Goal: Information Seeking & Learning: Learn about a topic

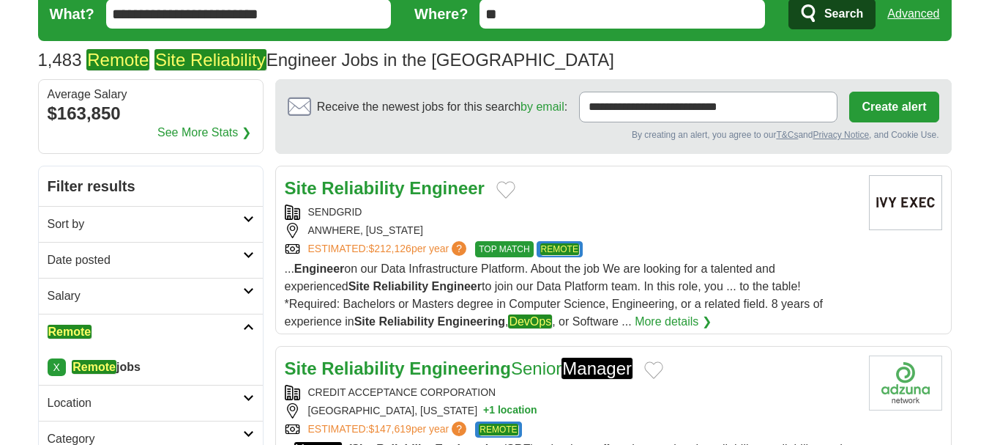
scroll to position [73, 0]
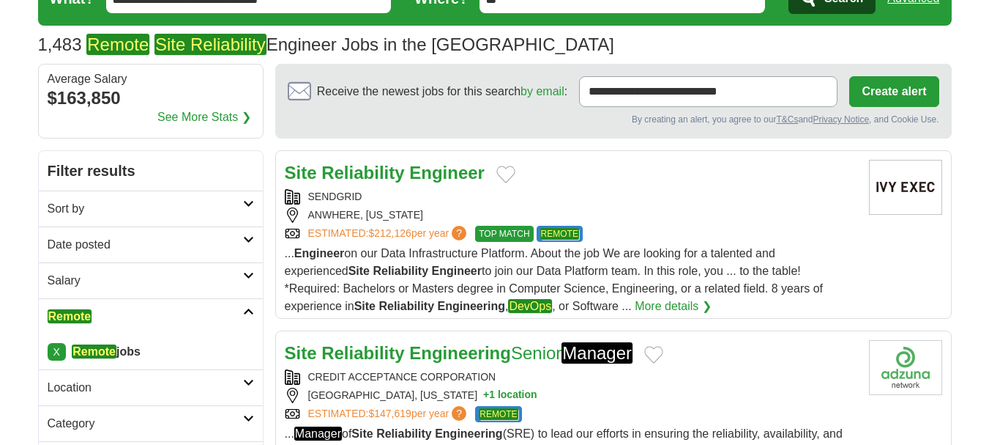
click at [156, 254] on link "Date posted" at bounding box center [151, 244] width 224 height 36
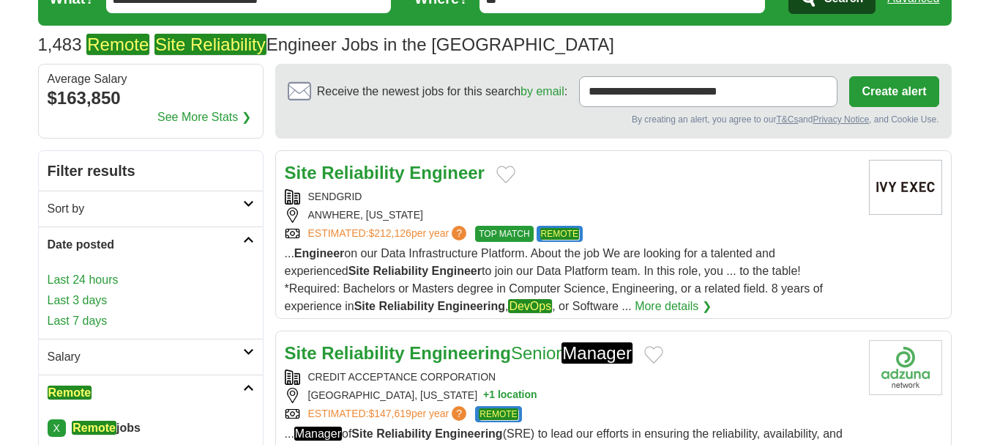
click at [112, 277] on link "Last 24 hours" at bounding box center [151, 280] width 207 height 18
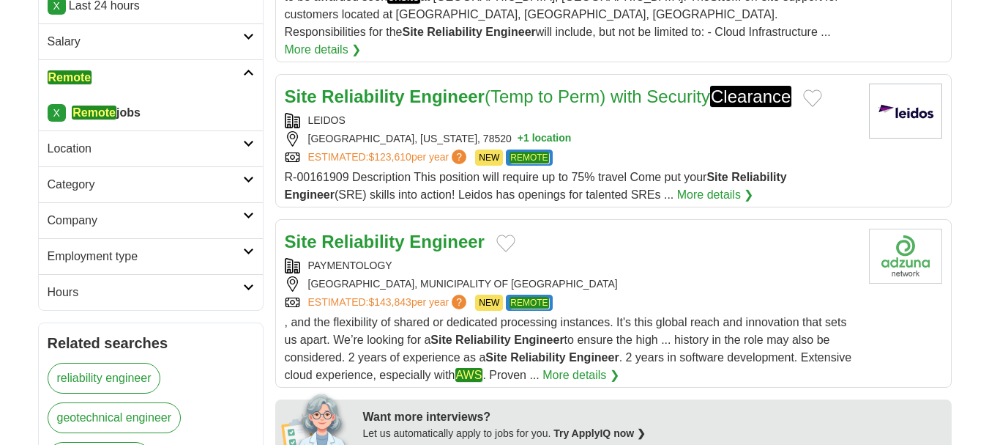
scroll to position [375, 0]
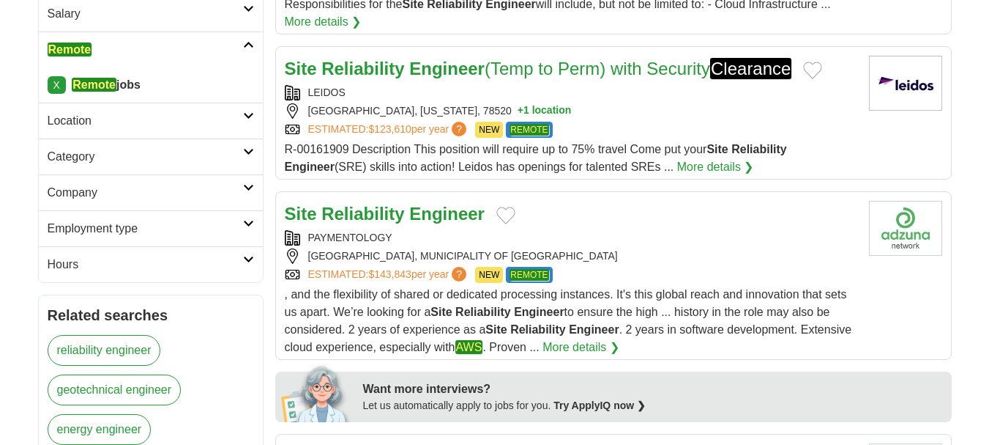
click at [600, 230] on div "PAYMENTOLOGY BUCHAREST, MUNICIPALITY OF BUCHAREST ESTIMATED: $143,843 per year …" at bounding box center [571, 256] width 573 height 53
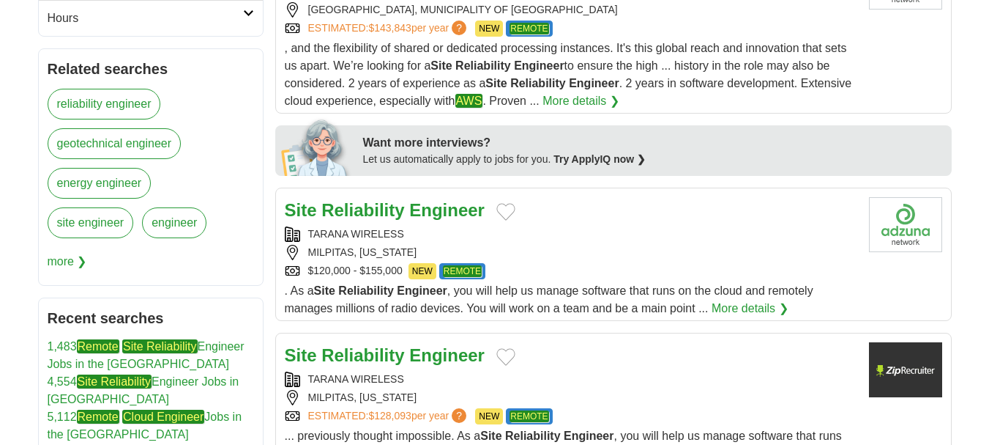
scroll to position [624, 0]
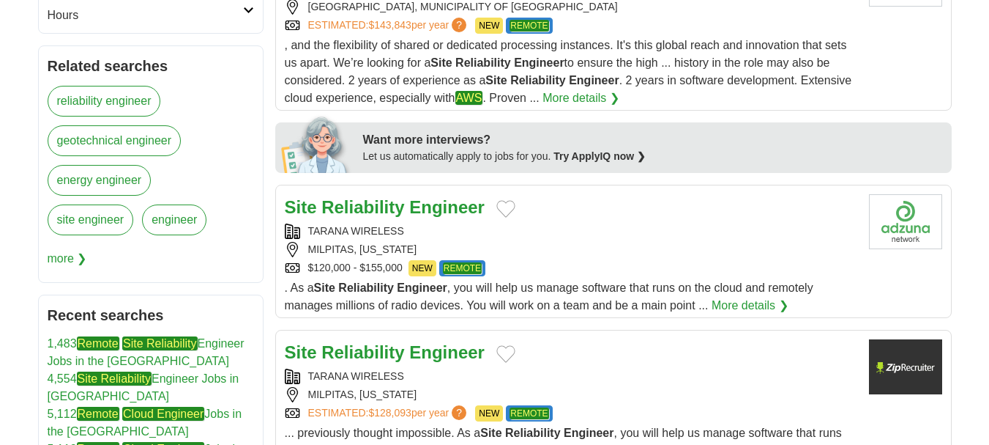
click at [529, 223] on div "TARANA WIRELESS MILPITAS, CALIFORNIA $120,000 - $155,000 NEW REMOTE" at bounding box center [571, 249] width 573 height 53
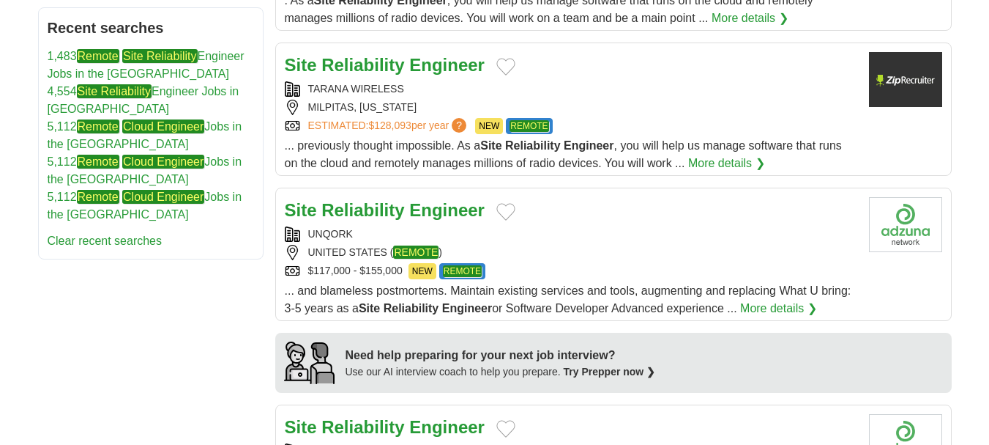
scroll to position [914, 0]
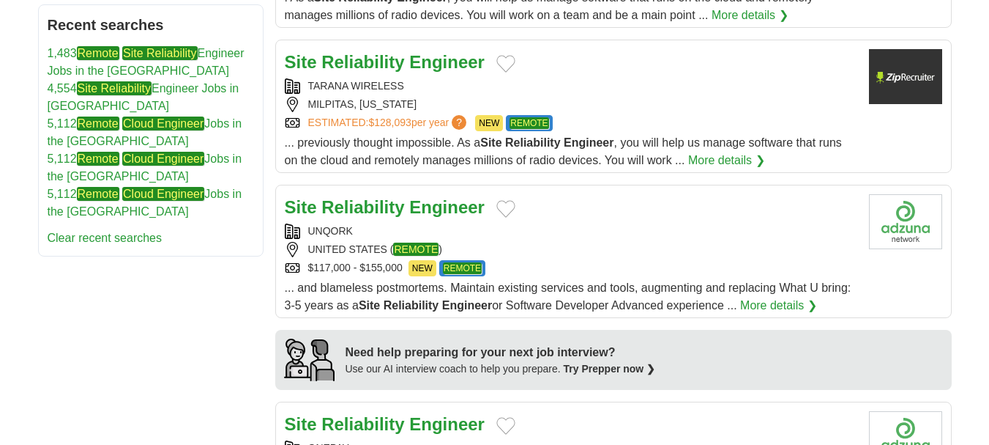
click at [550, 242] on div "UNITED STATES ( REMOTE )" at bounding box center [571, 249] width 573 height 15
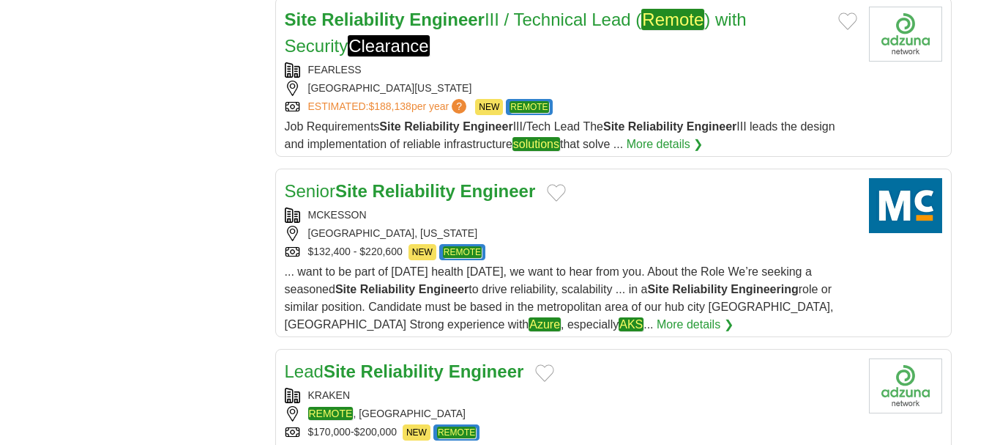
scroll to position [1501, 0]
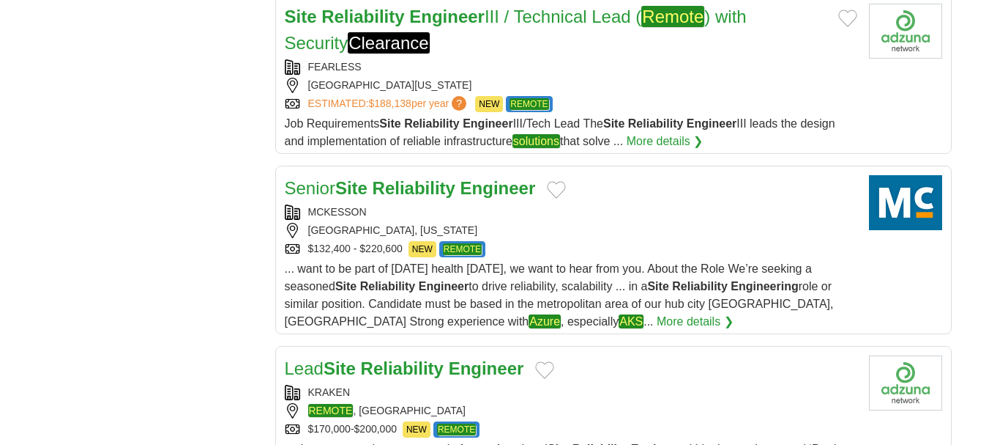
click at [534, 223] on div "COLUMBUS, OHIO" at bounding box center [571, 230] width 573 height 15
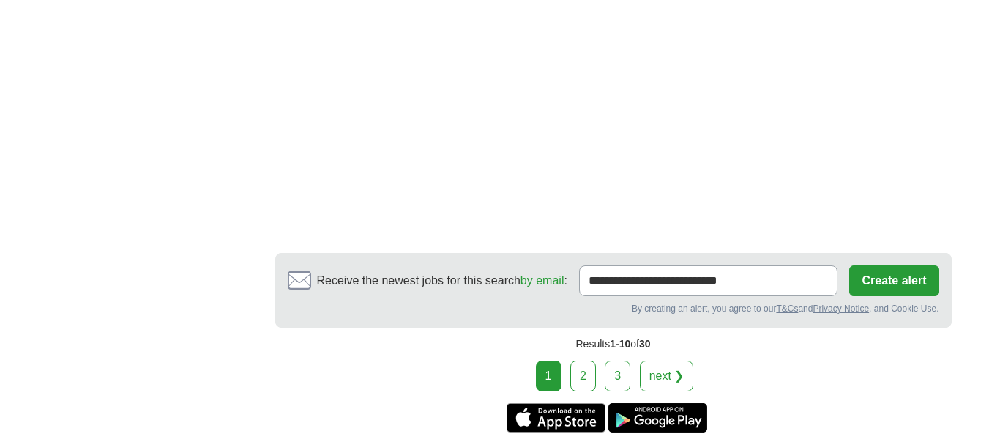
scroll to position [2123, 0]
click at [581, 360] on link "2" at bounding box center [583, 375] width 26 height 31
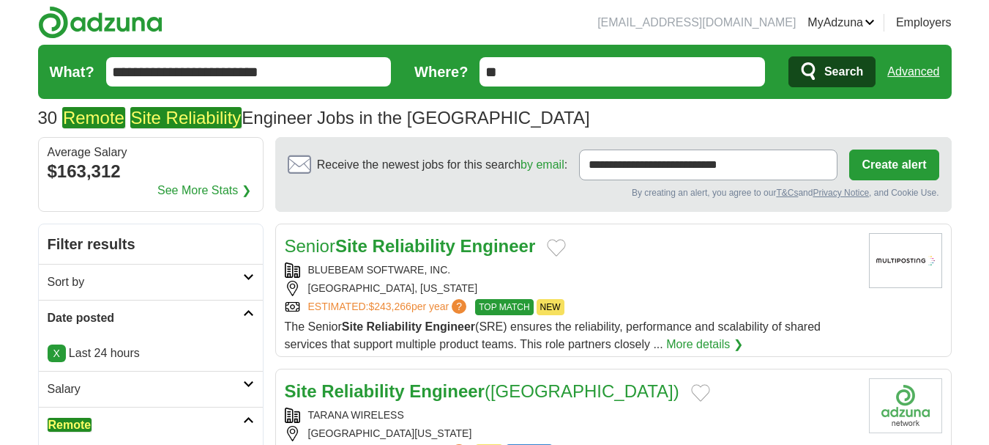
click at [621, 283] on div "PASADENA, CALIFORNIA" at bounding box center [571, 287] width 573 height 15
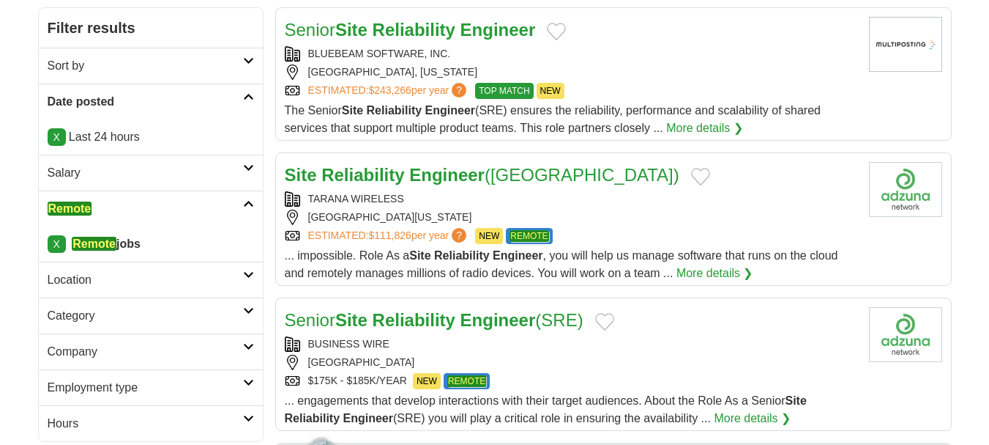
scroll to position [217, 0]
click at [567, 208] on div "TARANA WIRELESS SAN FRANCISCO , CALIFORNIA, 94121 ESTIMATED: $111,826 per year …" at bounding box center [571, 216] width 573 height 53
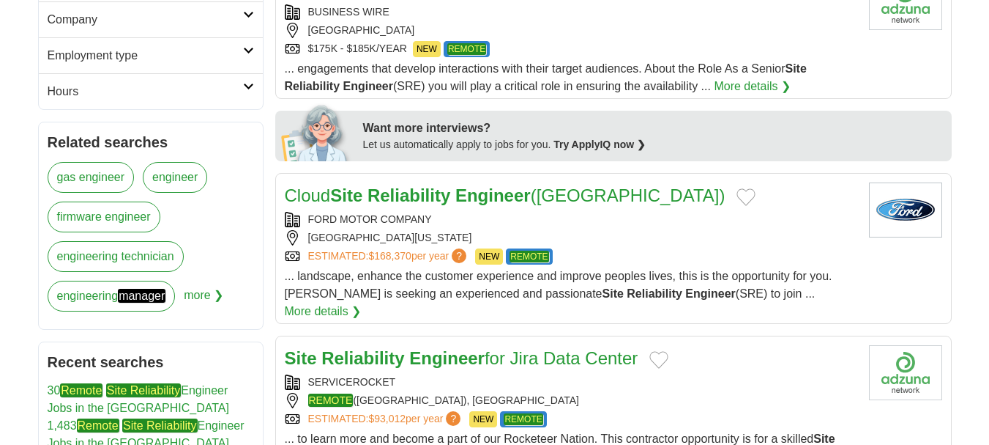
scroll to position [600, 0]
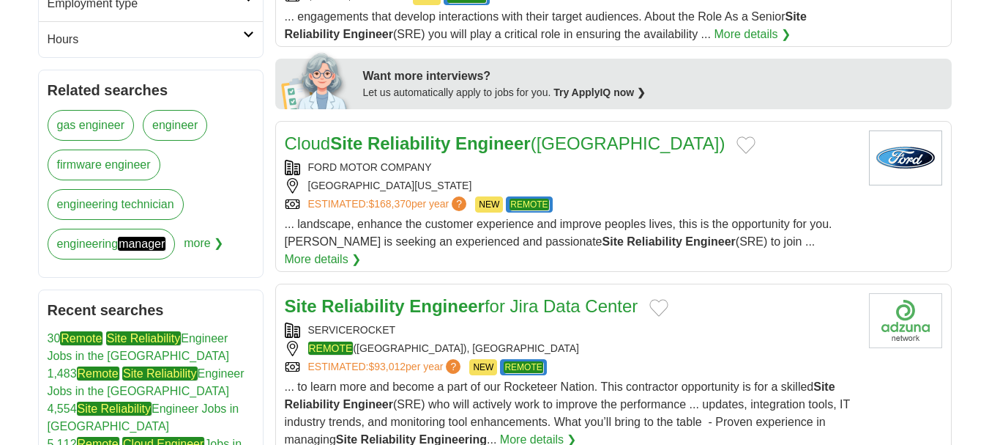
click at [583, 175] on div "FORD MOTOR COMPANY BOSTON , MASSACHUSETTS, 02118 ESTIMATED: $168,370 per year ?…" at bounding box center [571, 186] width 573 height 53
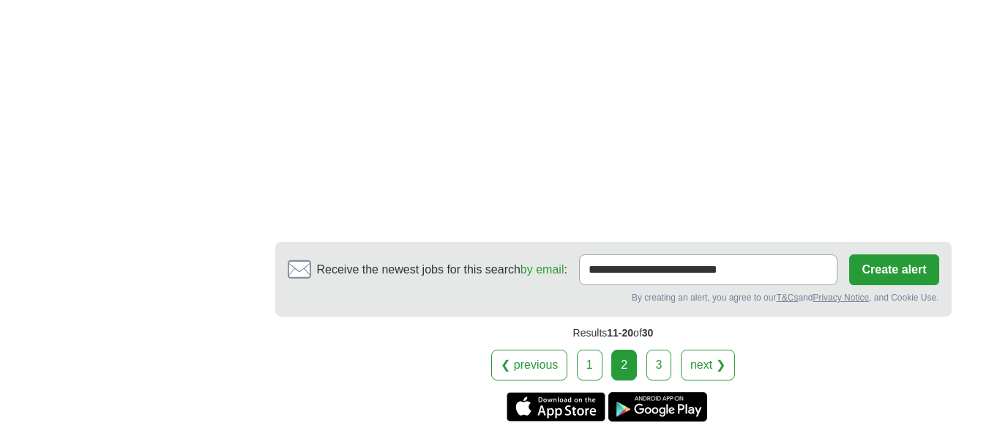
scroll to position [2028, 0]
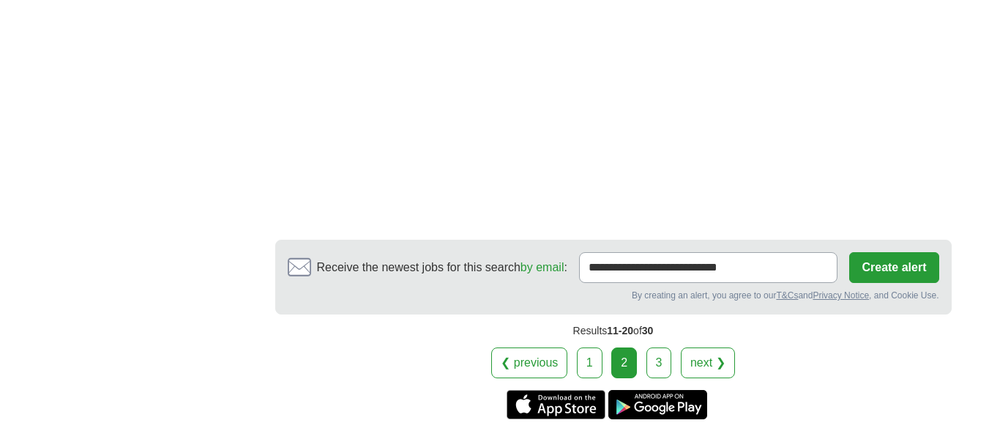
click at [651, 347] on link "3" at bounding box center [660, 362] width 26 height 31
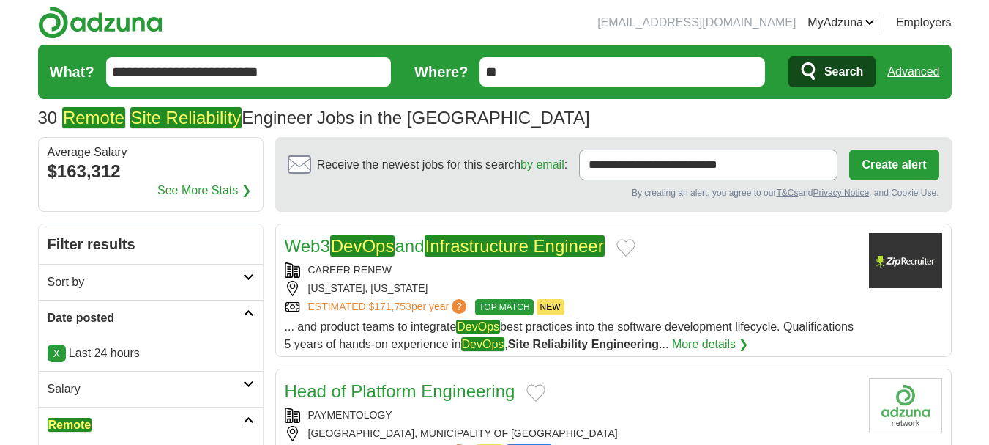
click at [291, 74] on input "**********" at bounding box center [249, 71] width 286 height 29
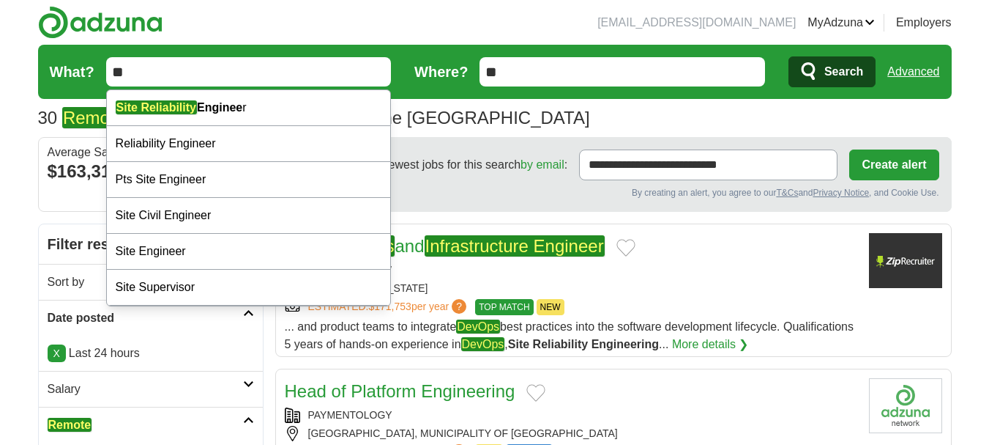
type input "*"
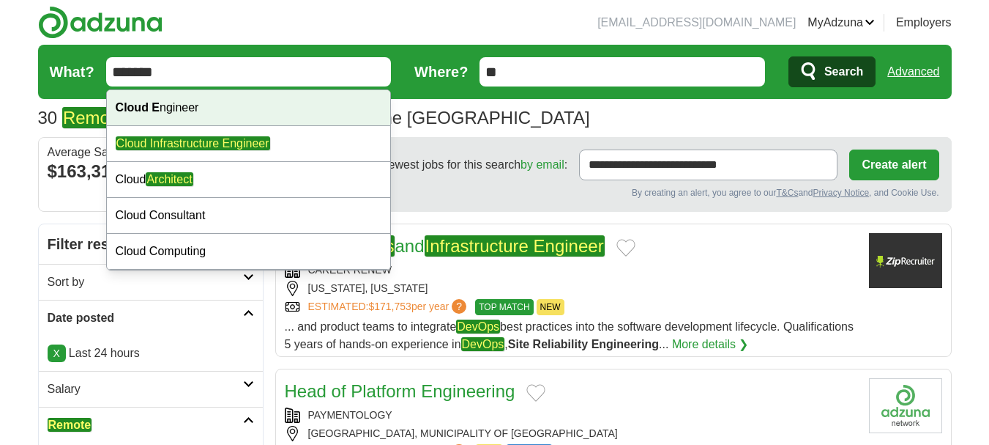
click at [228, 110] on div "Cloud E ngineer" at bounding box center [249, 108] width 284 height 36
type input "**********"
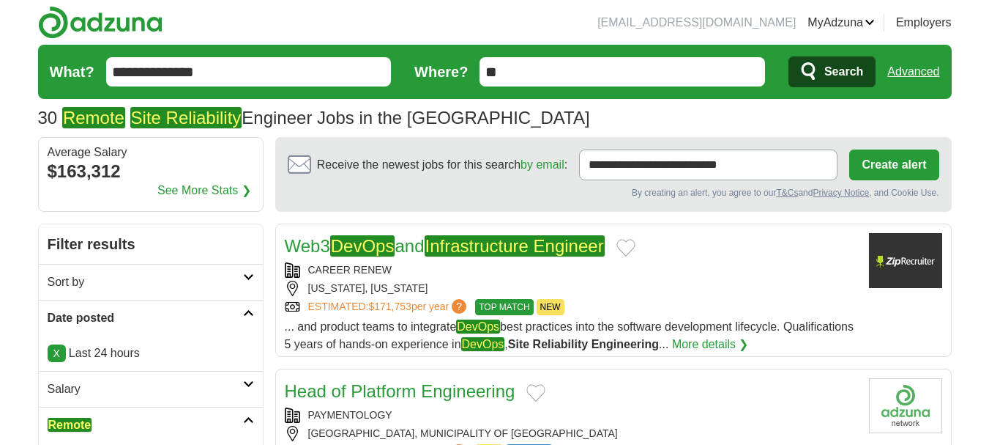
click at [846, 78] on span "Search" at bounding box center [844, 71] width 39 height 29
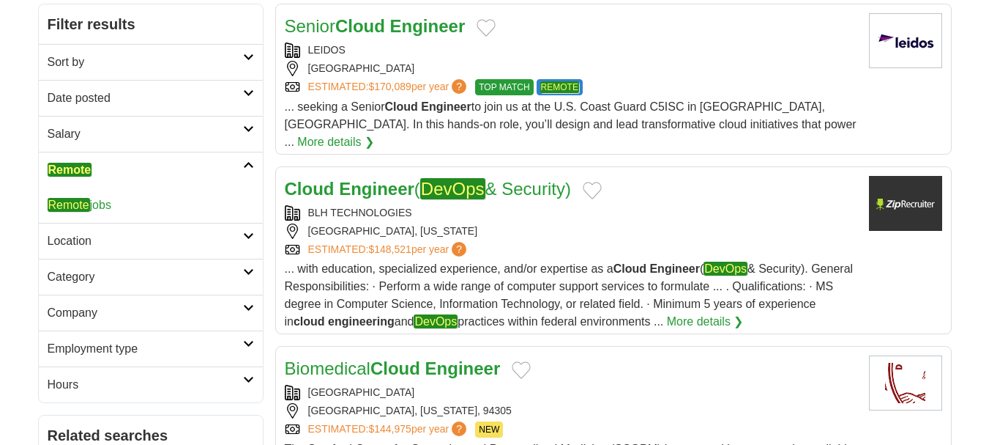
scroll to position [220, 0]
click at [73, 204] on em "Remote" at bounding box center [69, 205] width 42 height 14
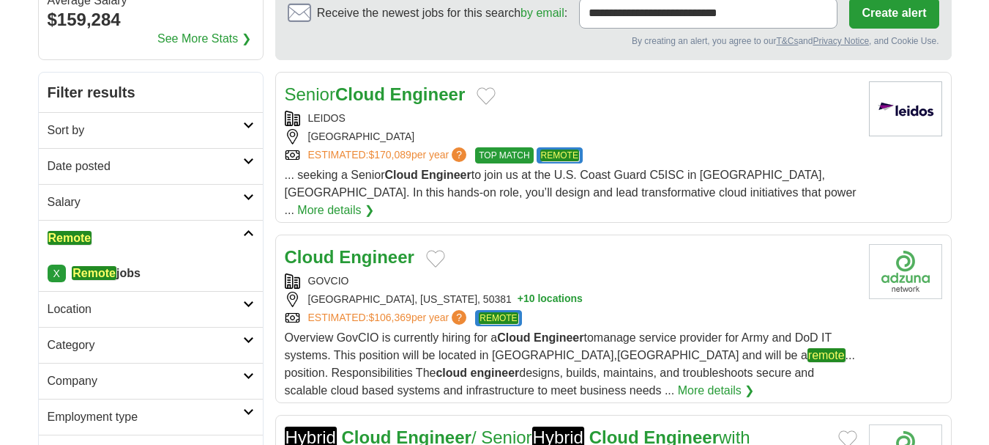
click at [655, 141] on div "[GEOGRAPHIC_DATA]" at bounding box center [571, 136] width 573 height 15
click at [611, 251] on div "Cloud Engineer" at bounding box center [571, 257] width 573 height 26
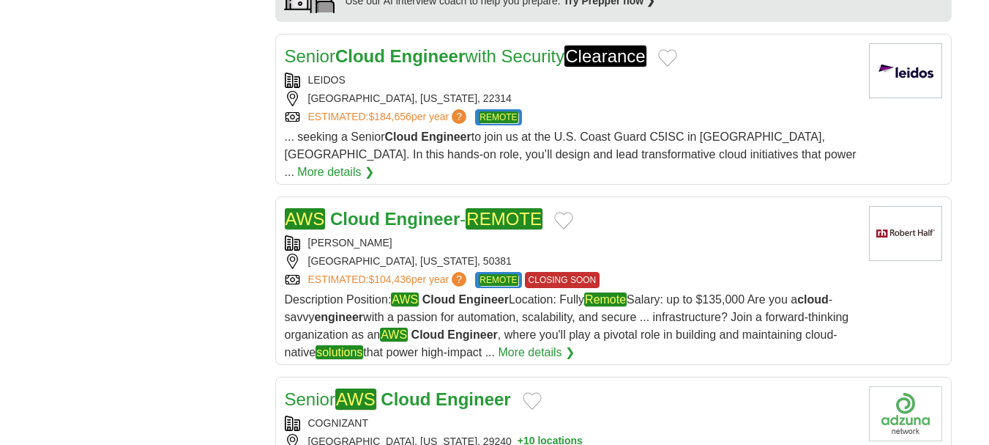
scroll to position [1418, 0]
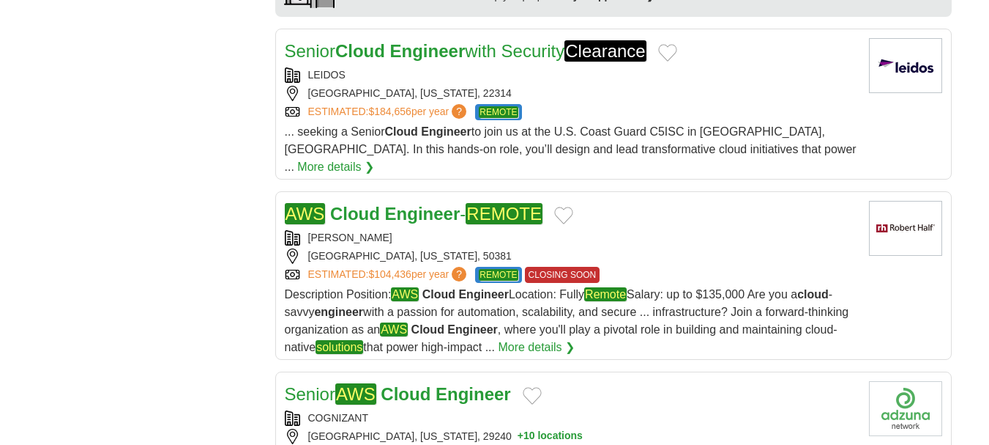
click at [677, 248] on div "[GEOGRAPHIC_DATA], [US_STATE], 50381" at bounding box center [571, 255] width 573 height 15
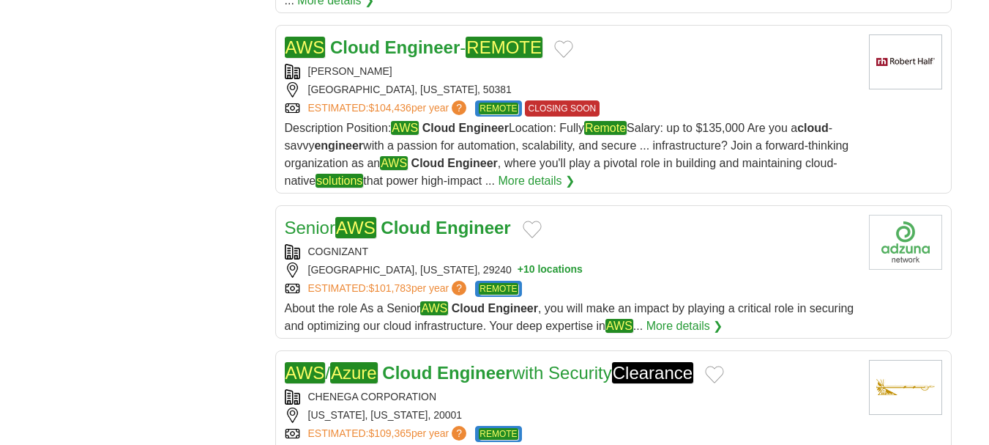
scroll to position [1643, 0]
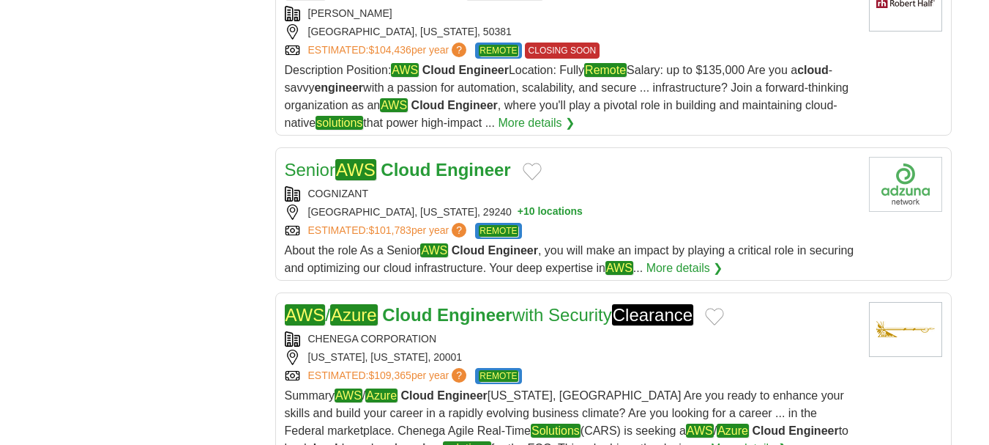
click at [584, 186] on div "COGNIZANT" at bounding box center [571, 193] width 573 height 15
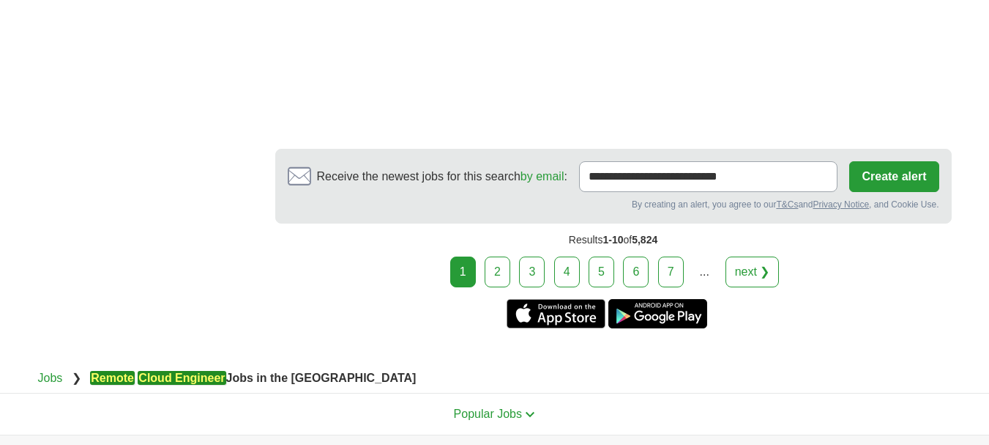
scroll to position [2294, 0]
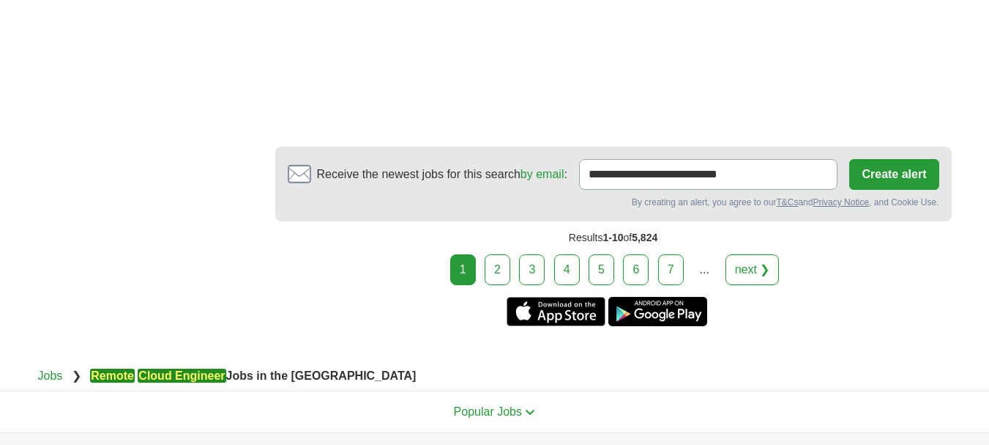
click at [502, 254] on link "2" at bounding box center [498, 269] width 26 height 31
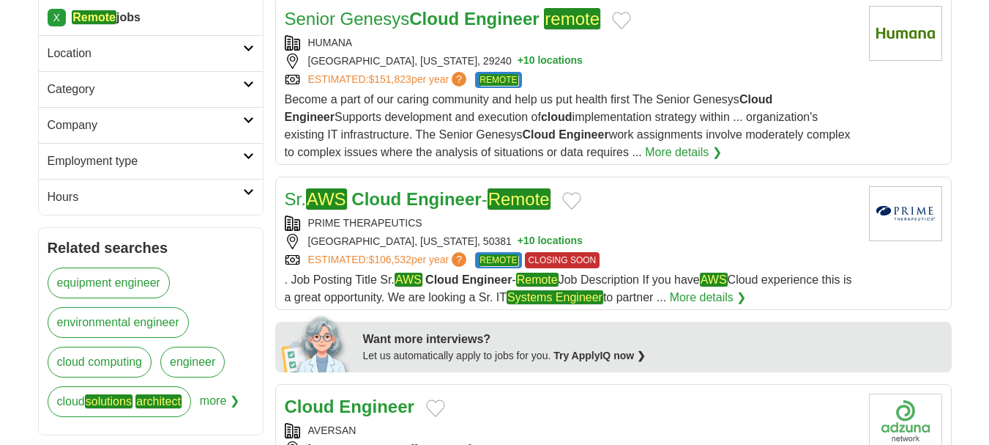
scroll to position [410, 0]
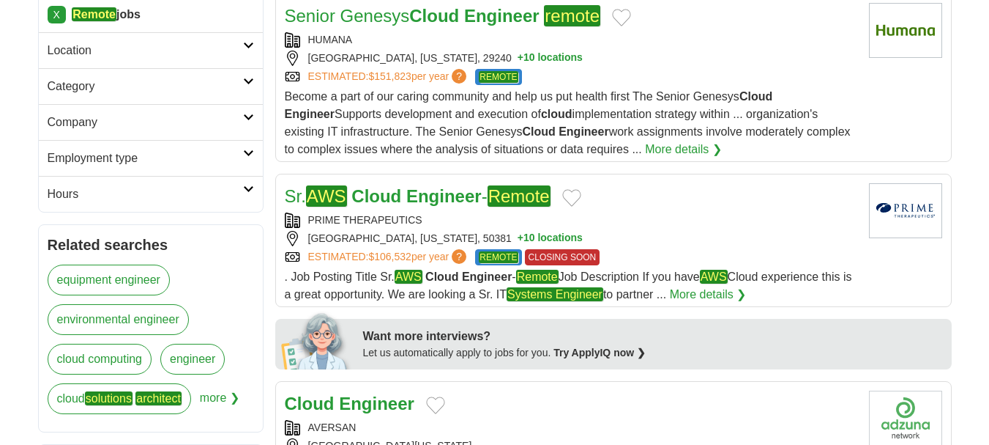
click at [628, 226] on div "PRIME THERAPEUTICS" at bounding box center [571, 219] width 573 height 15
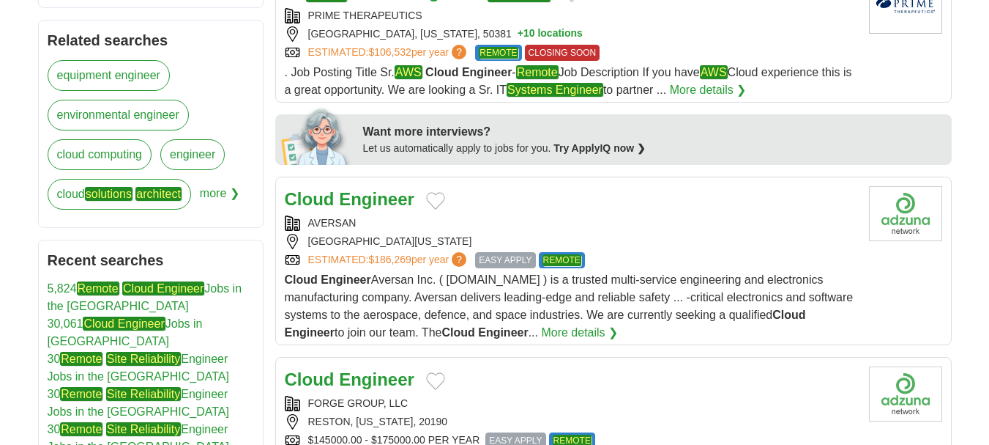
scroll to position [617, 0]
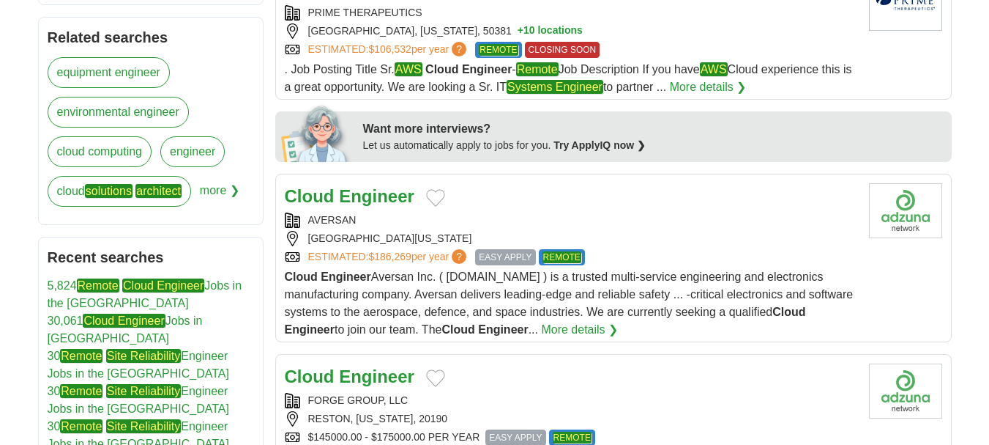
click at [610, 226] on div "AVERSAN" at bounding box center [571, 219] width 573 height 15
